Goal: Check status: Check status

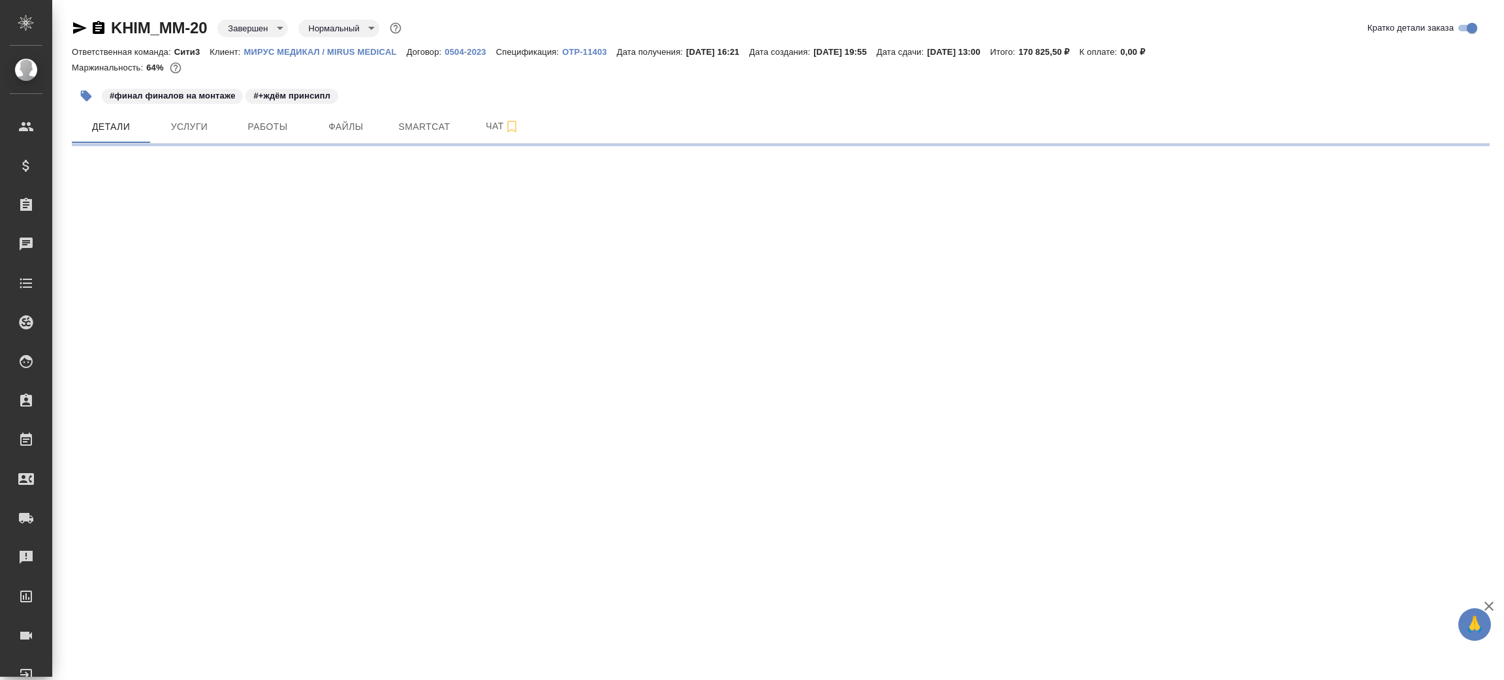
select select "RU"
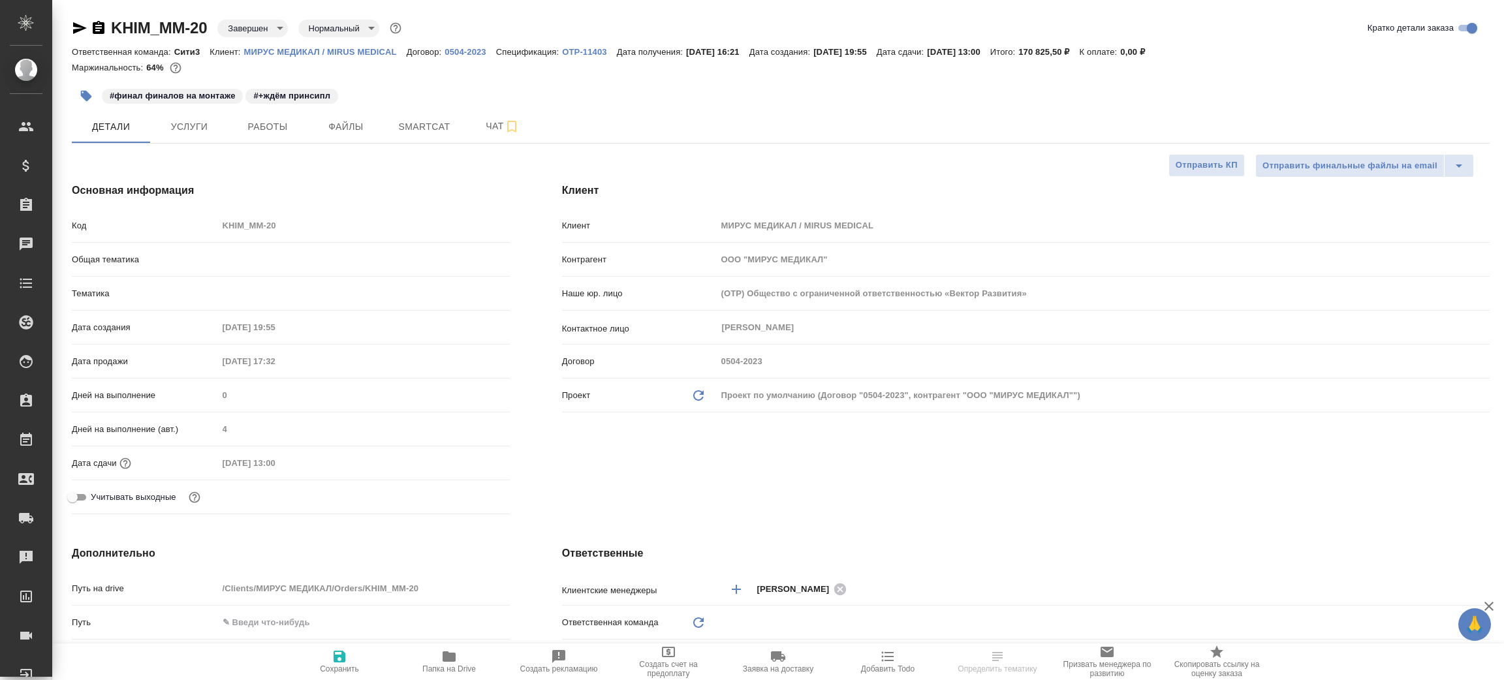
type textarea "x"
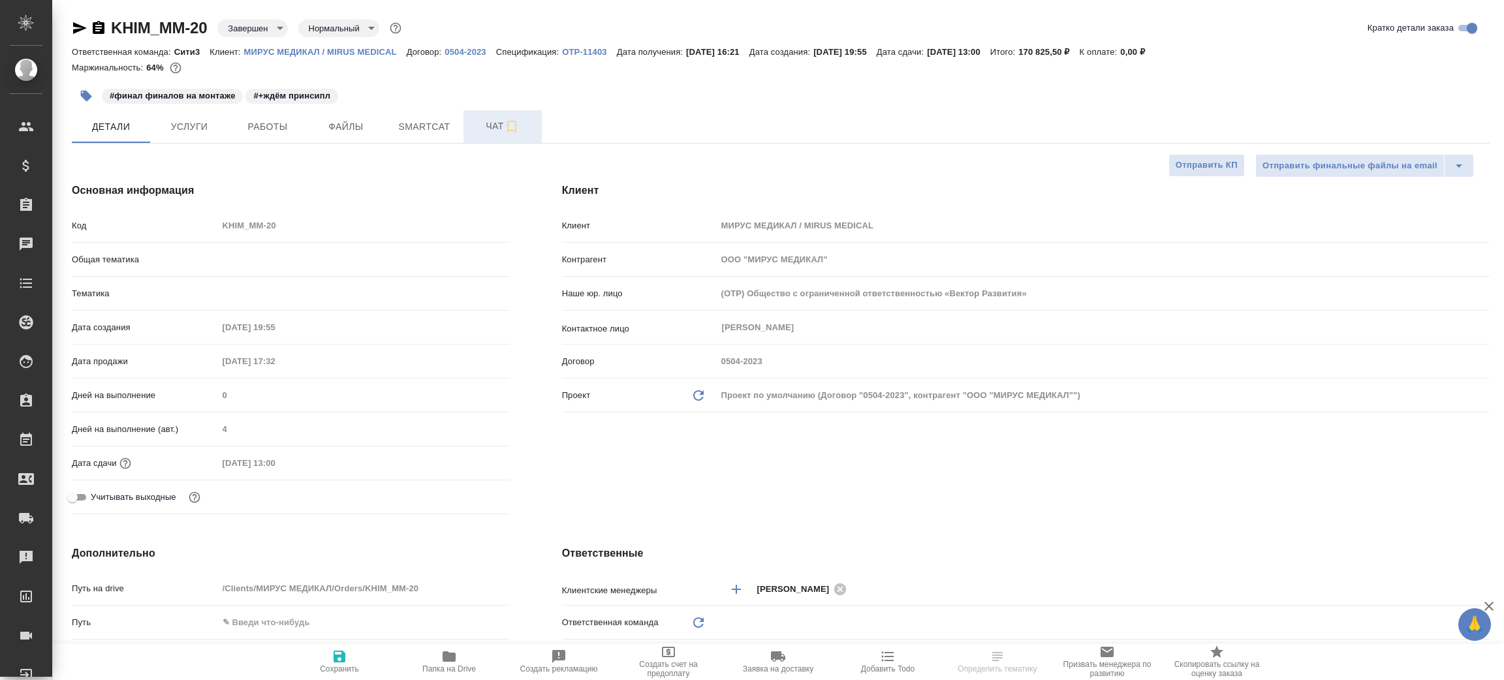
type textarea "x"
type input "Локализация"
type input "[PERSON_NAME]"
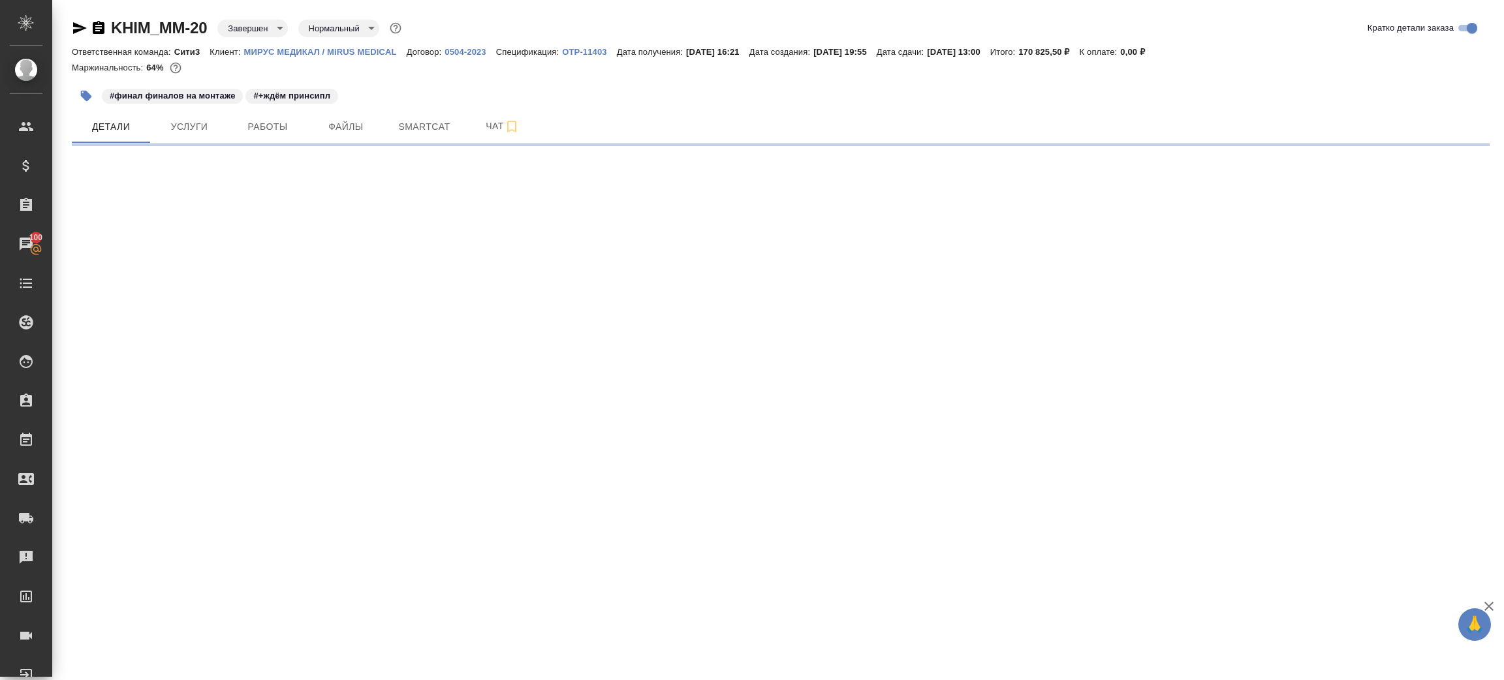
select select "RU"
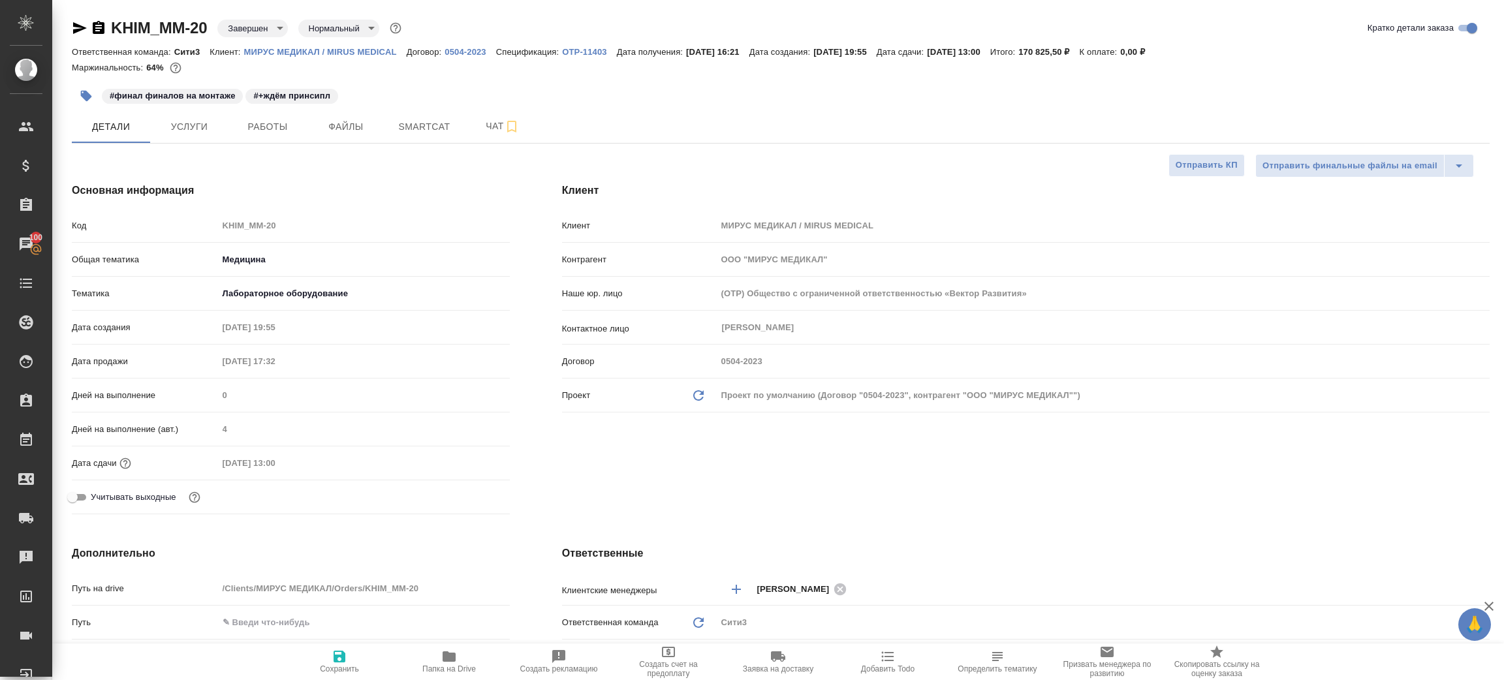
type textarea "x"
click at [434, 183] on h4 "Основная информация" at bounding box center [291, 191] width 438 height 16
type textarea "x"
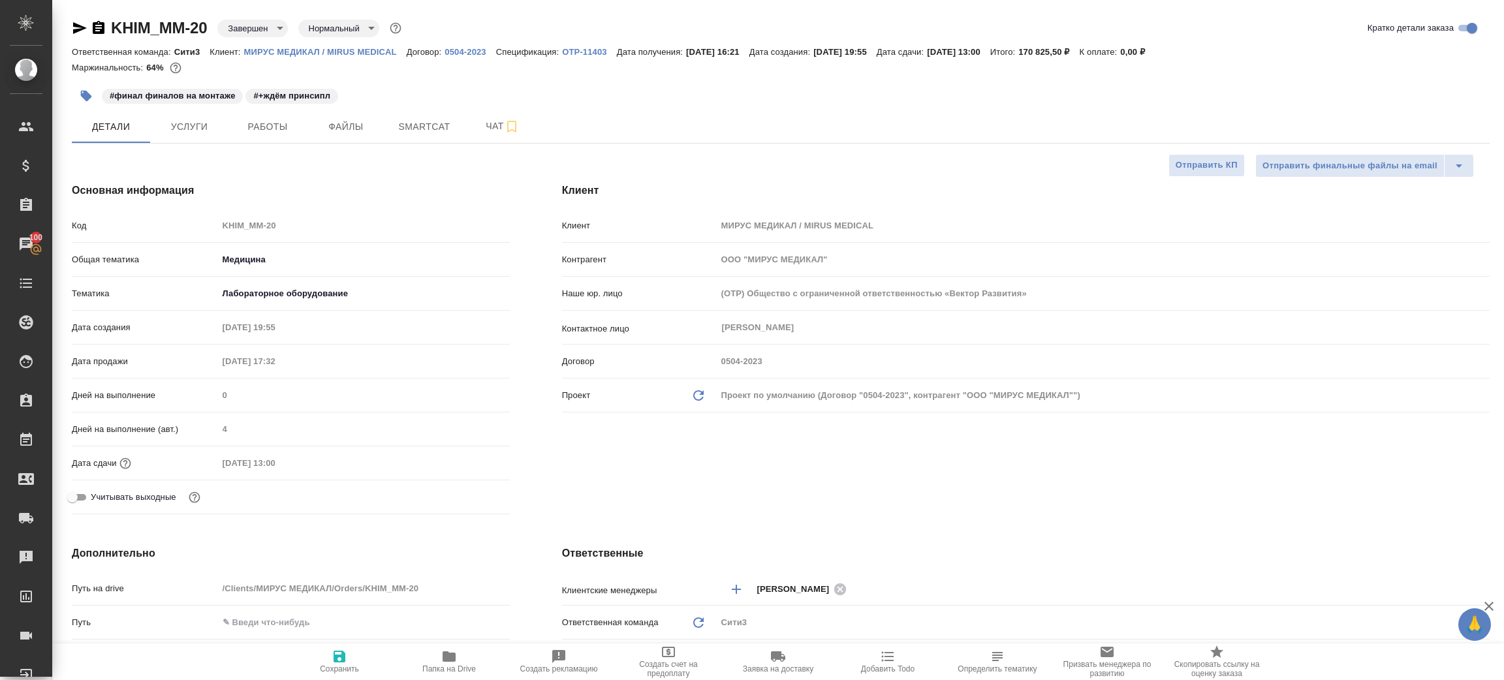
type textarea "x"
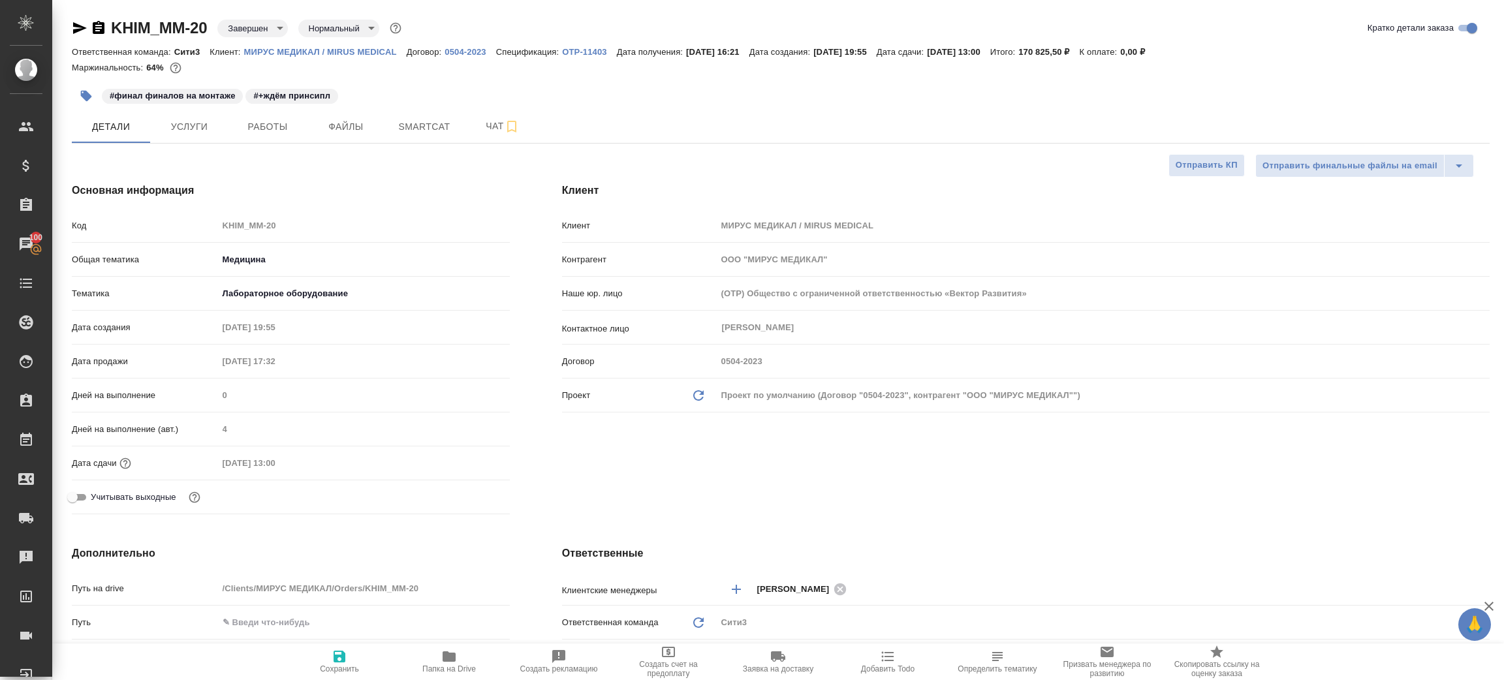
type textarea "x"
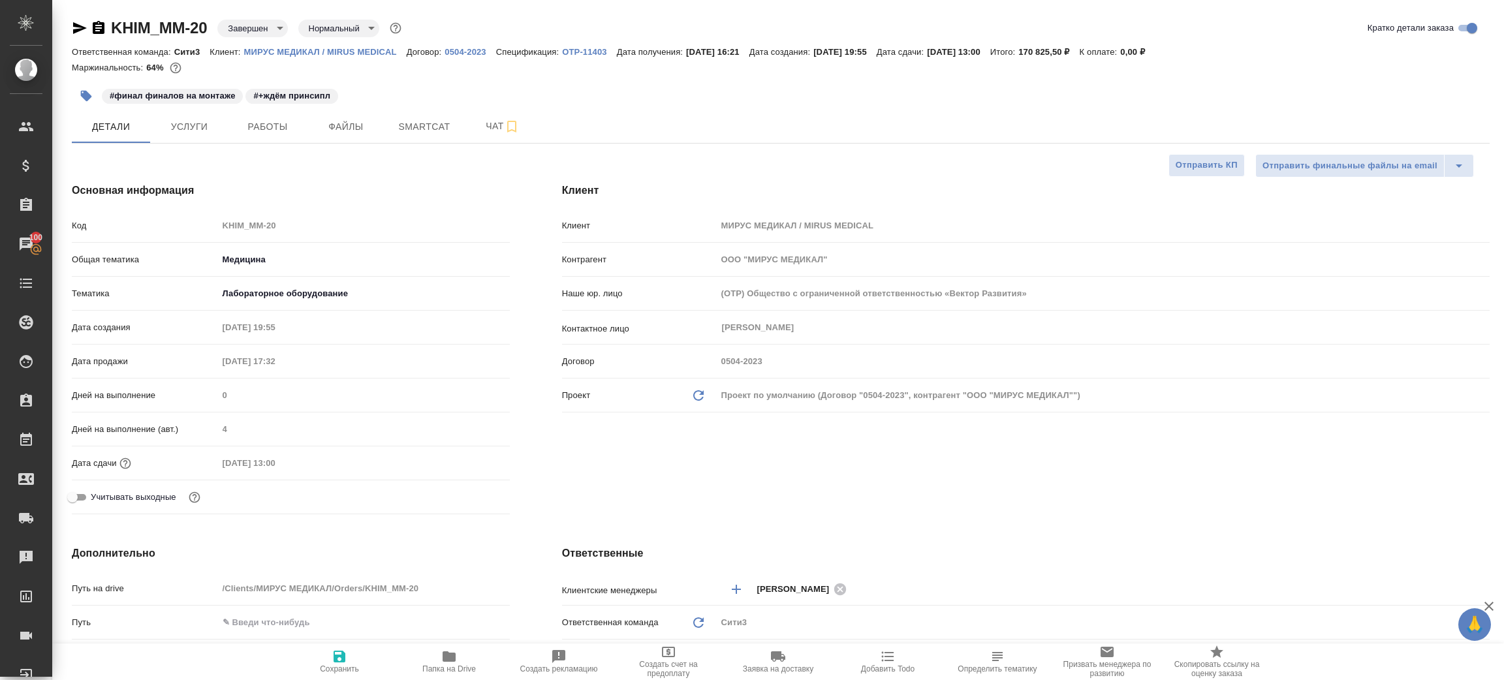
type textarea "x"
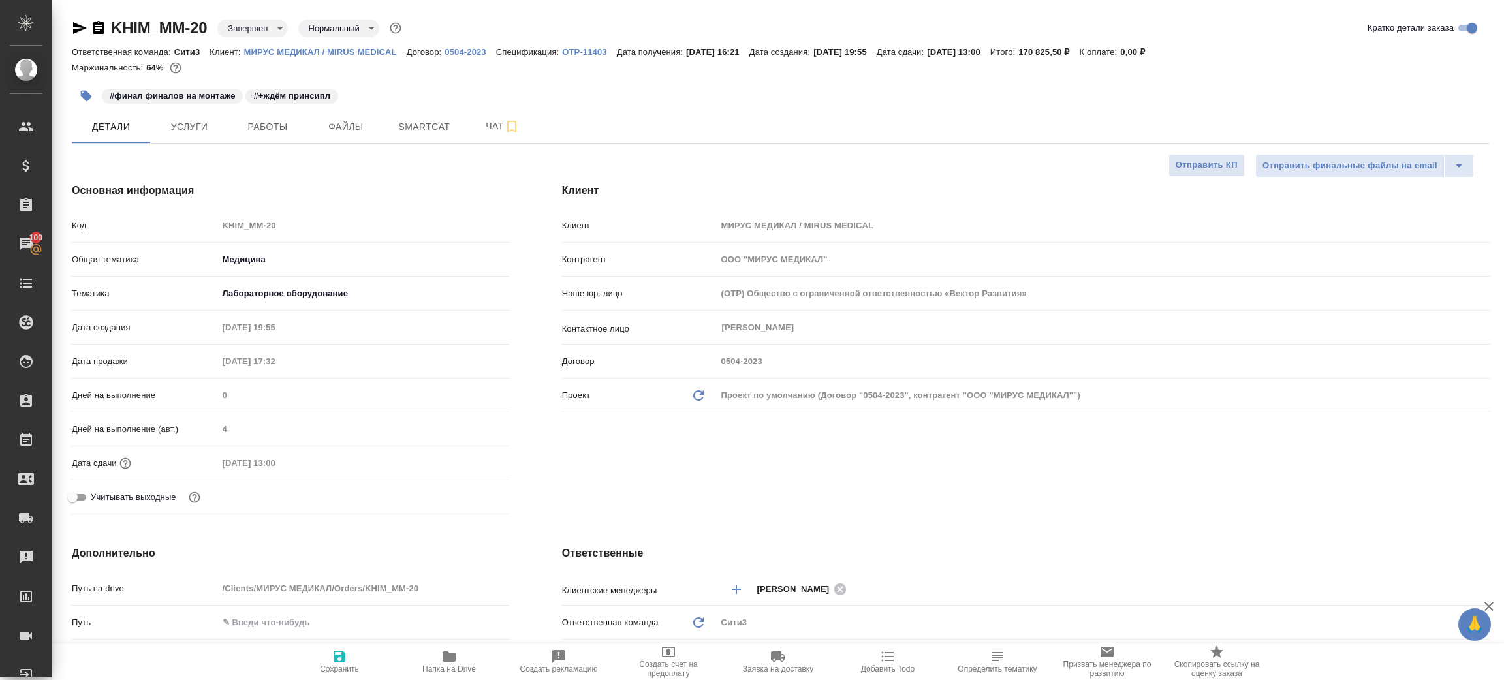
type textarea "x"
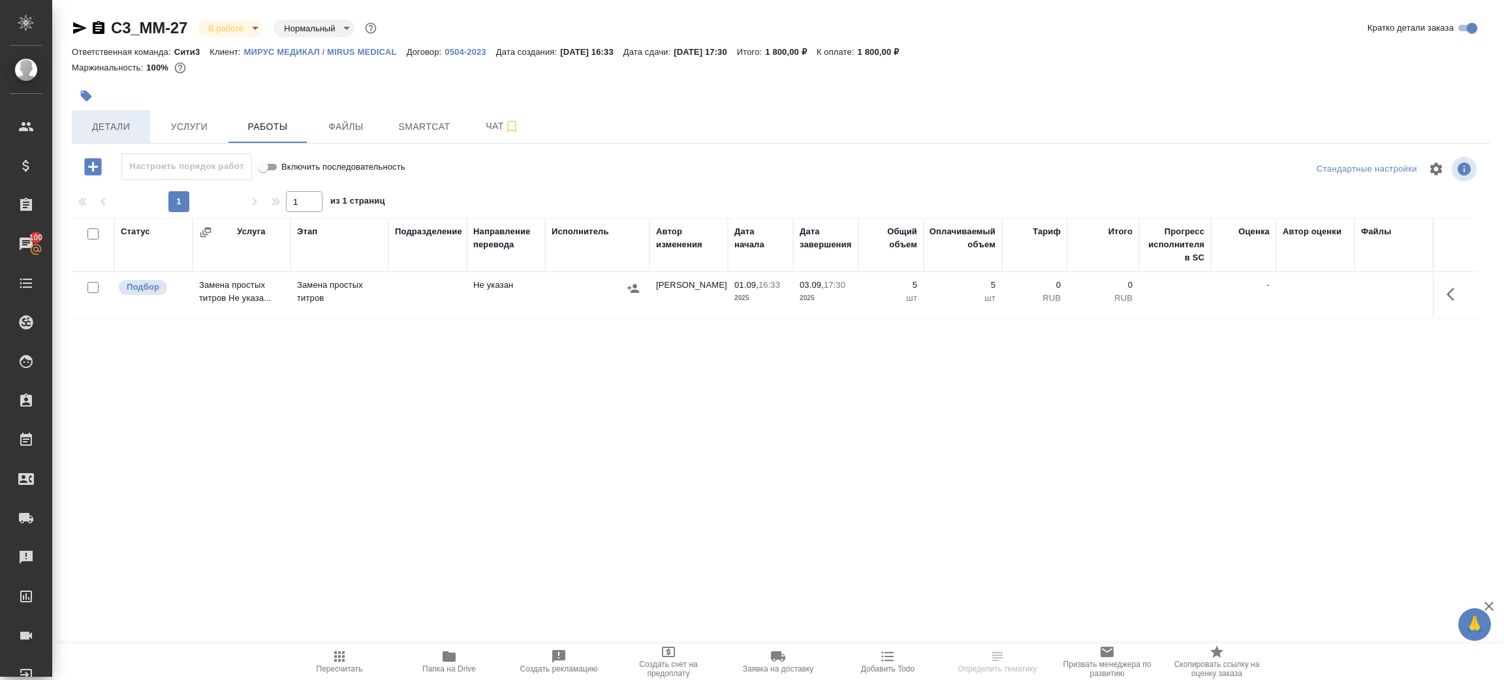
click at [135, 114] on button "Детали" at bounding box center [111, 126] width 78 height 33
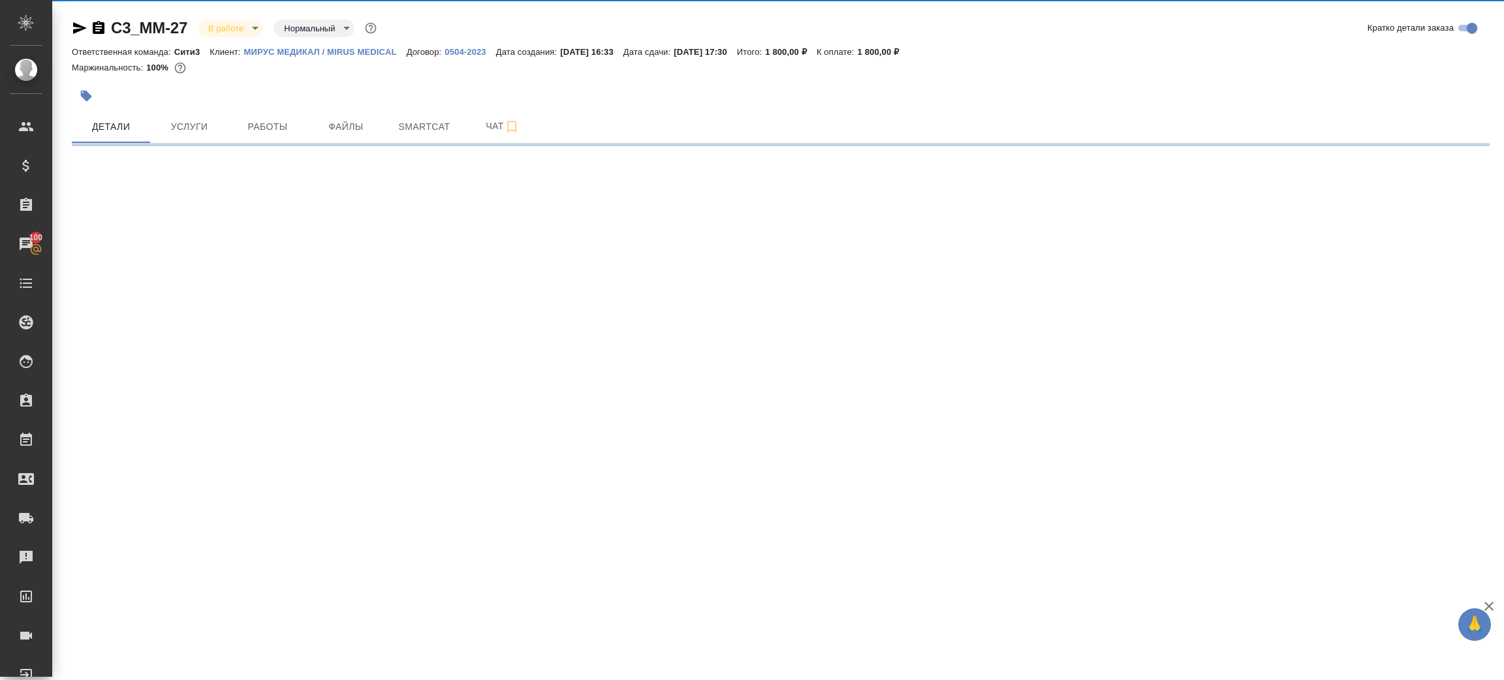
select select "RU"
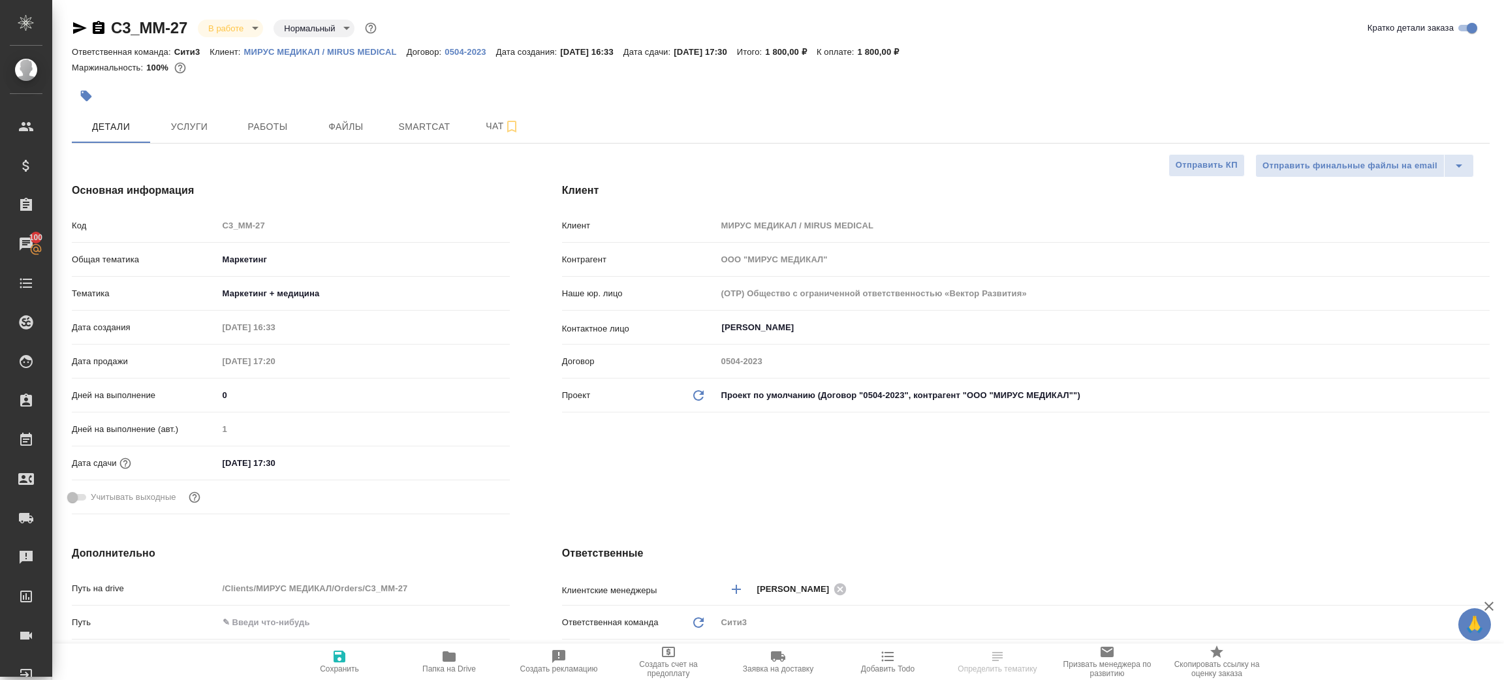
type textarea "x"
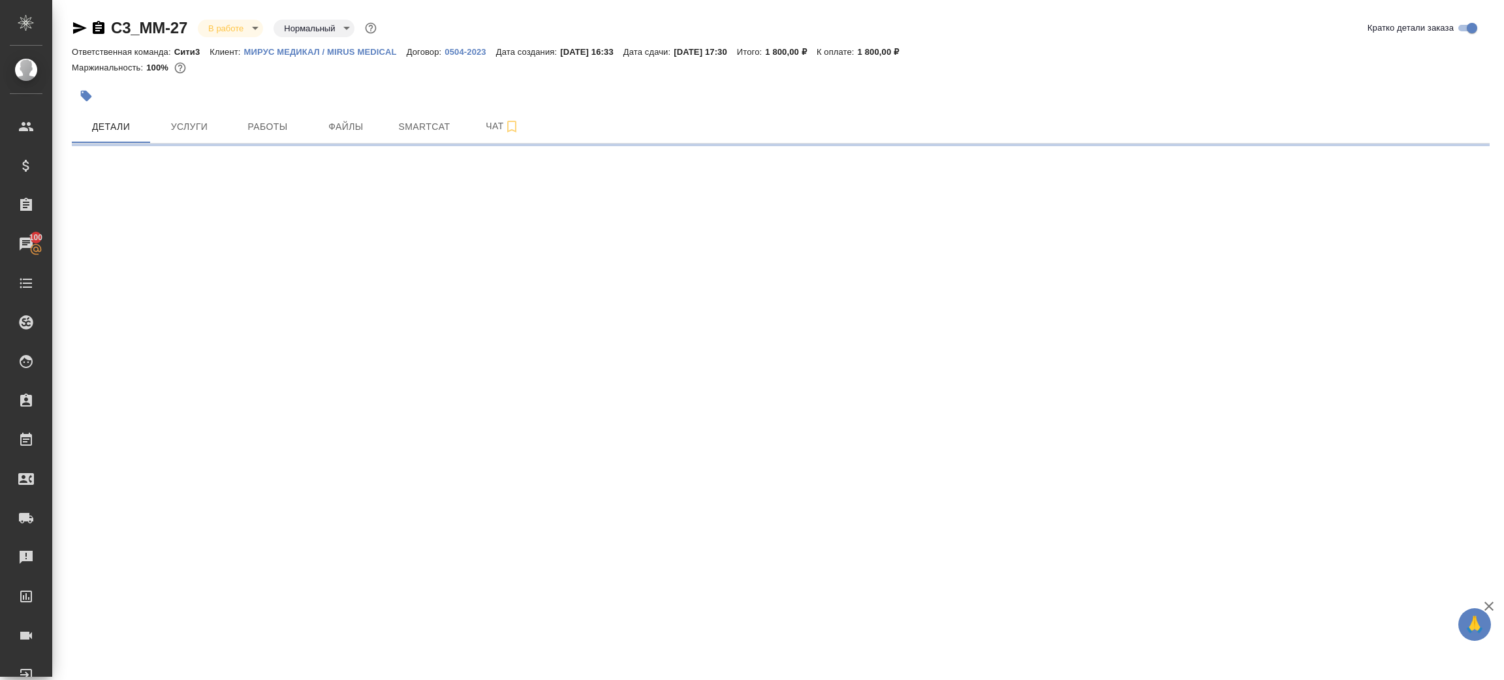
click at [253, 230] on div ".cls-1 fill:#fff; AWATERA Zenkov Aleksei Клиенты Спецификации Заказы 100 Чаты T…" at bounding box center [752, 340] width 1504 height 680
select select "RU"
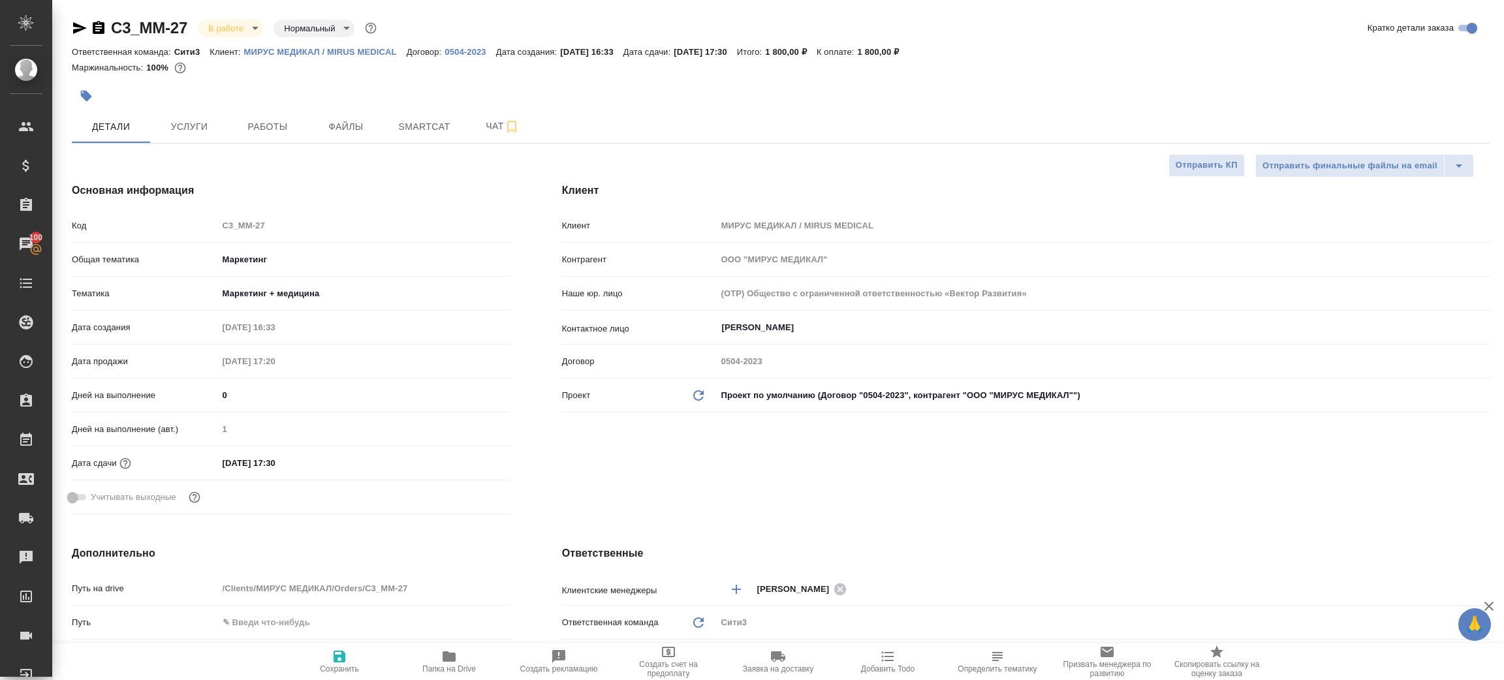
type textarea "x"
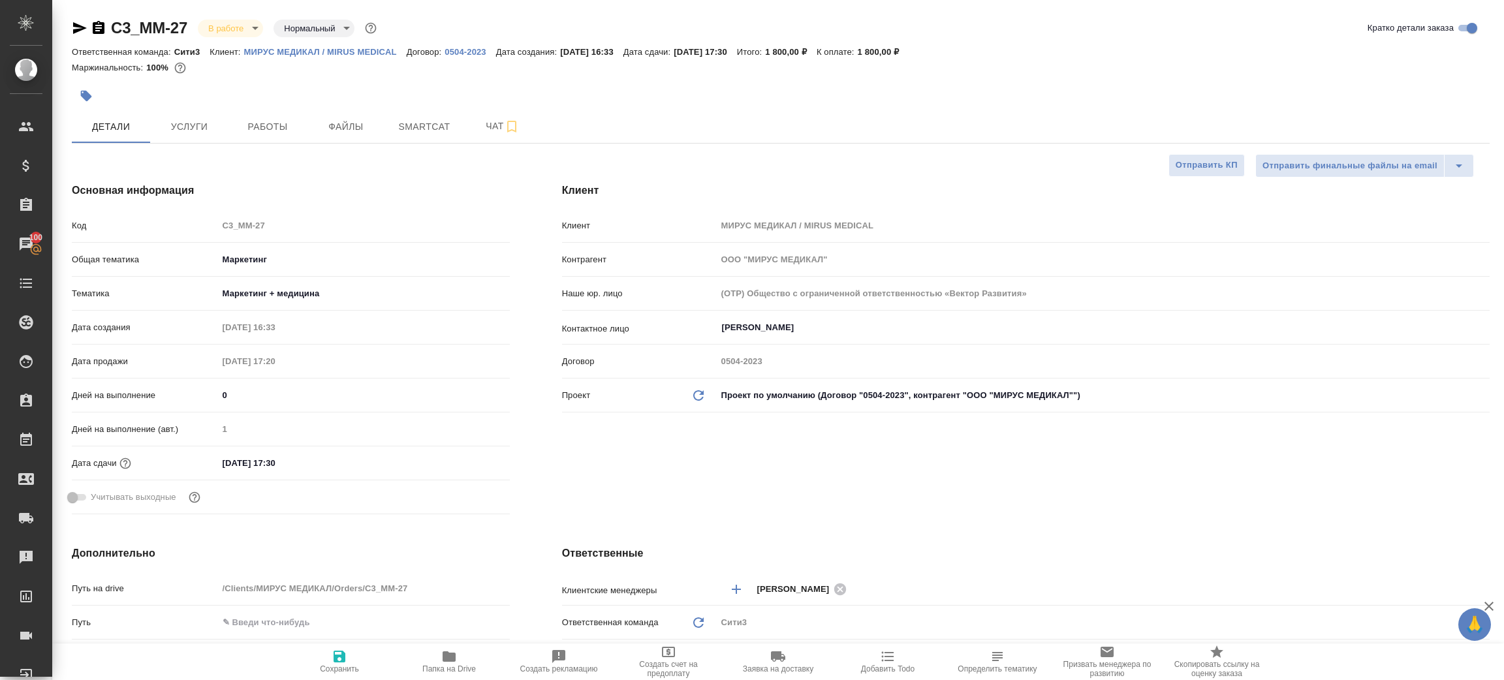
type textarea "x"
